Goal: Find specific page/section: Find specific page/section

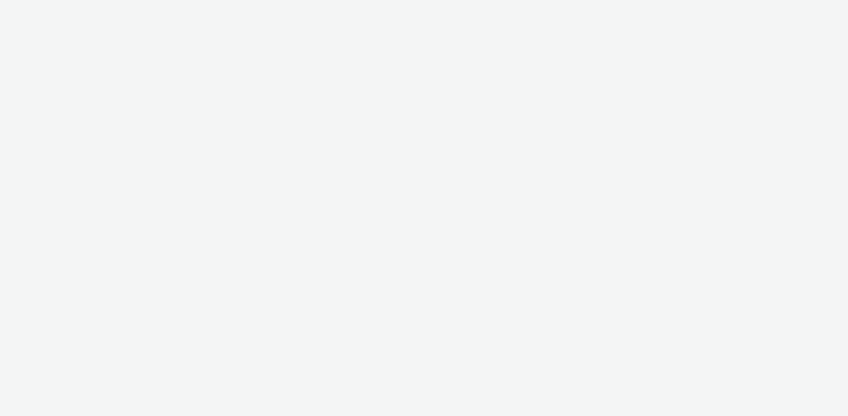
select select "440da4fd-3060-4a41-ba81-8784f925740e"
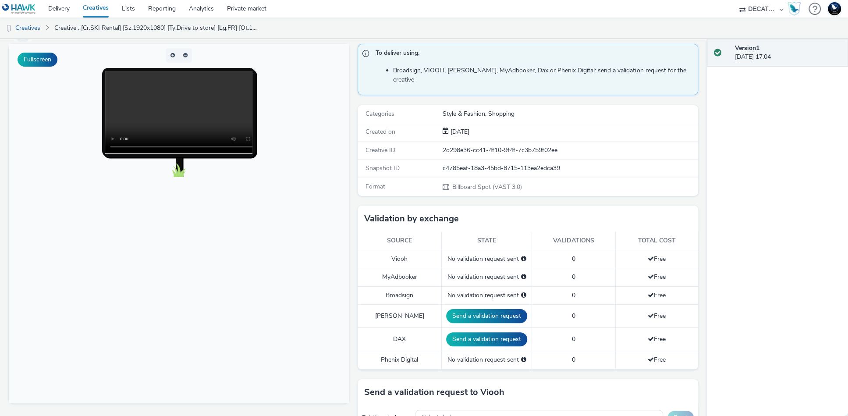
scroll to position [60, 0]
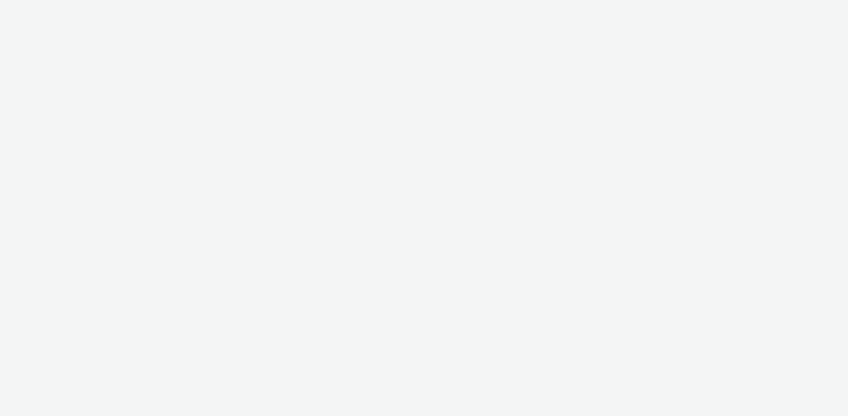
select select "440da4fd-3060-4a41-ba81-8784f925740e"
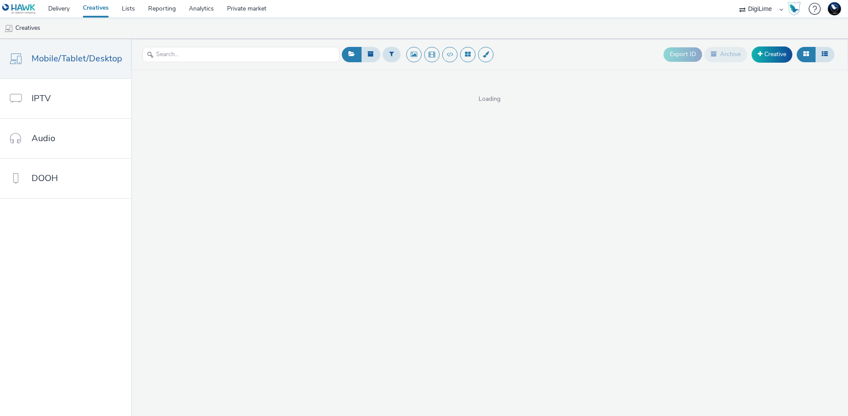
select select "938d907e-da4f-4e73-9c0a-820daf0b6ab1"
select select "f1ea096e-a0f1-4bb4-91b2-88bc28adcbb2"
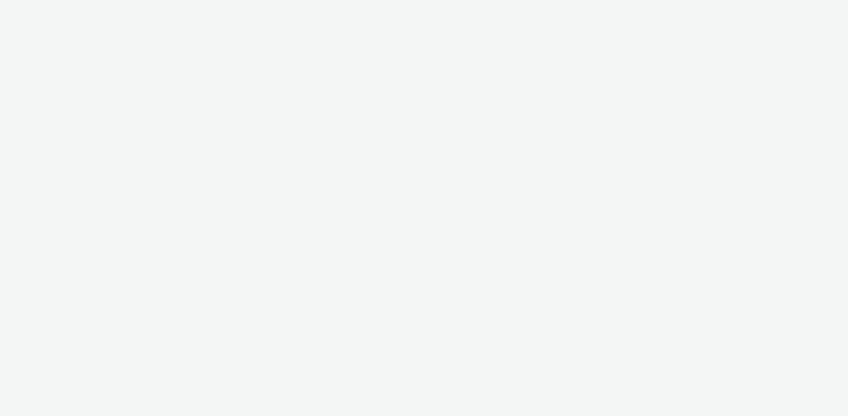
select select "b34ceae8-b405-47a5-9a73-edd6bbb83581"
select select "e8e19e97-ce71-42ff-86a0-46eed4577d53"
select select "440da4fd-3060-4a41-ba81-8784f925740e"
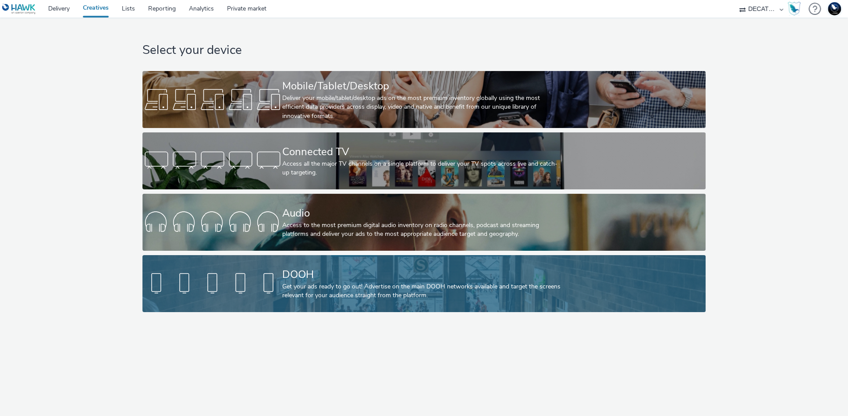
click at [338, 272] on div "DOOH" at bounding box center [422, 274] width 280 height 15
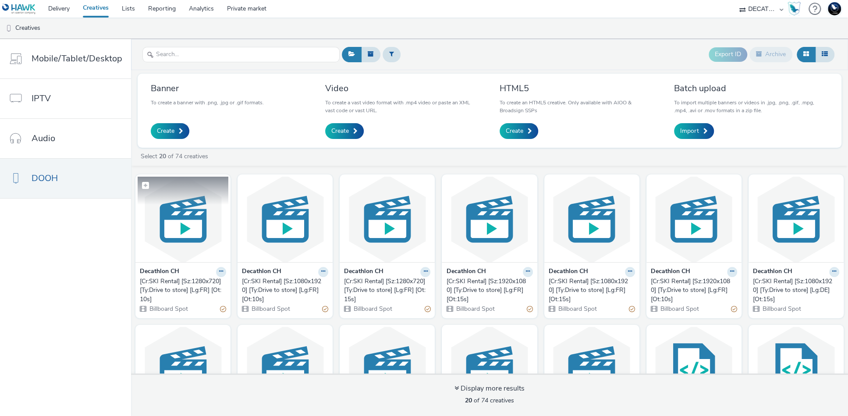
click at [186, 215] on img at bounding box center [183, 219] width 91 height 85
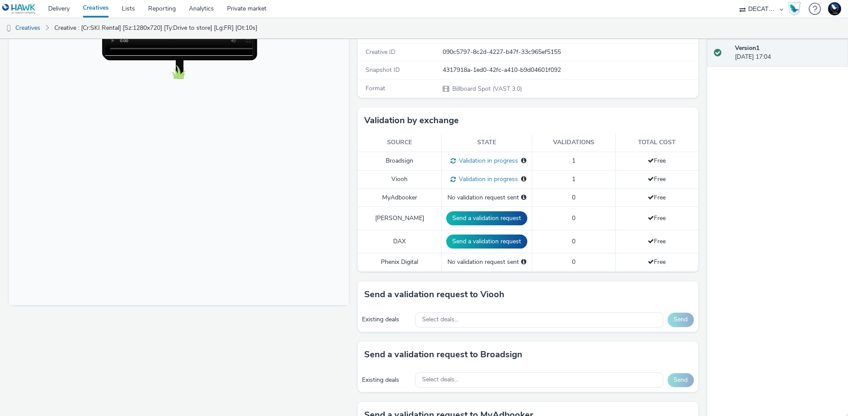
scroll to position [202, 0]
